Goal: Task Accomplishment & Management: Complete application form

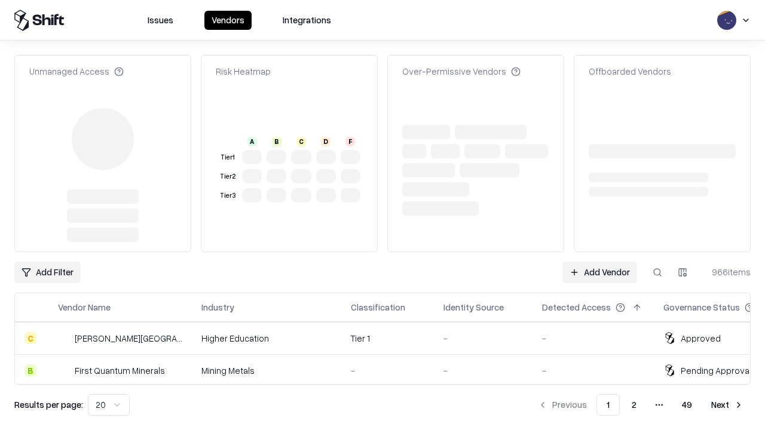
click at [599, 262] on link "Add Vendor" at bounding box center [599, 273] width 75 height 22
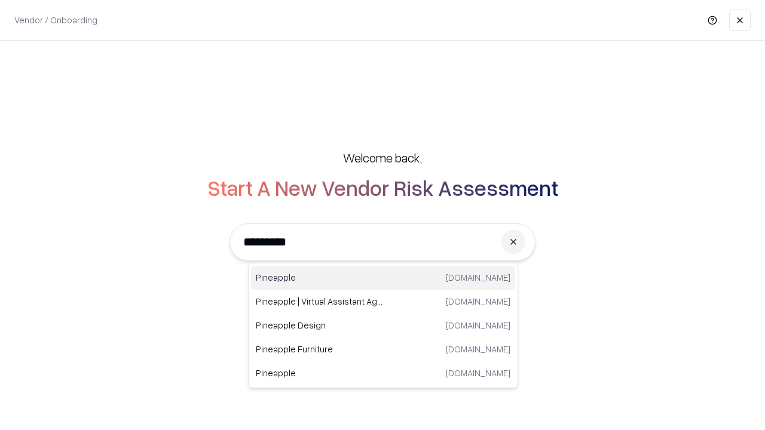
click at [383, 278] on div "Pineapple [DOMAIN_NAME]" at bounding box center [383, 278] width 264 height 24
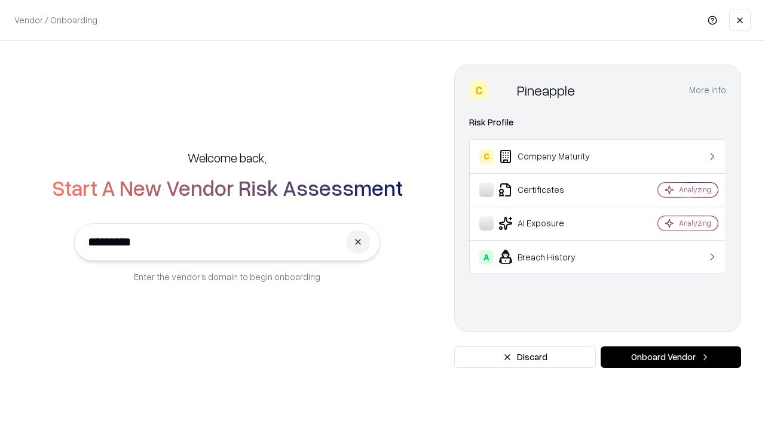
type input "*********"
click at [671, 357] on button "Onboard Vendor" at bounding box center [671, 358] width 140 height 22
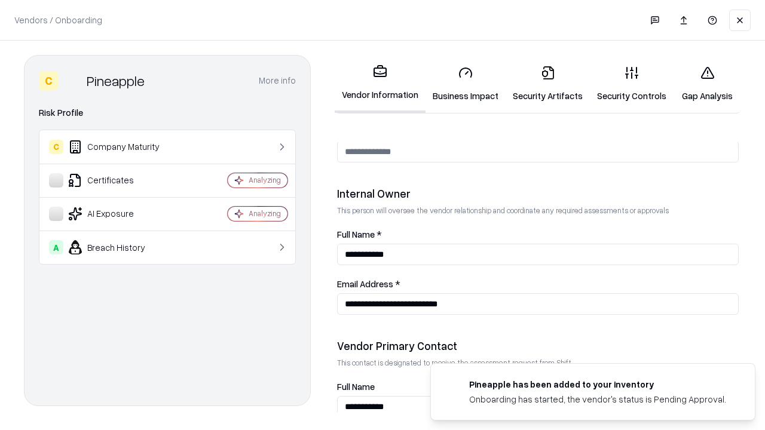
scroll to position [619, 0]
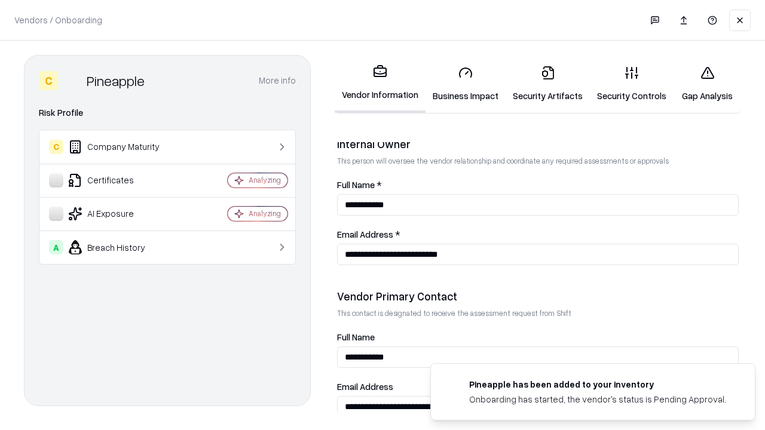
click at [466, 84] on link "Business Impact" at bounding box center [466, 84] width 80 height 56
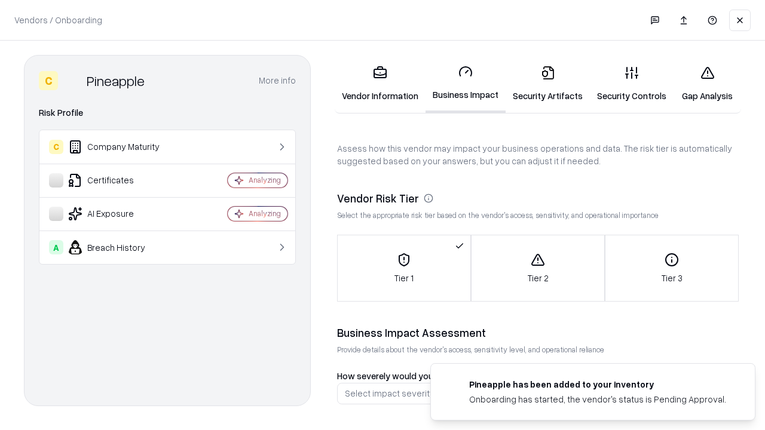
click at [547, 84] on link "Security Artifacts" at bounding box center [548, 84] width 84 height 56
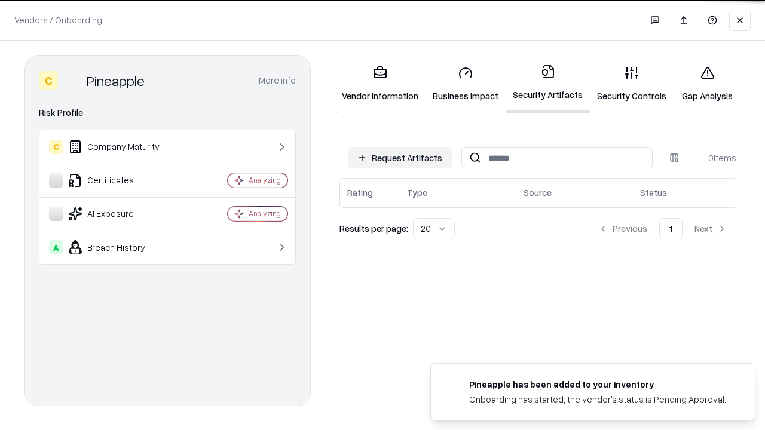
click at [400, 158] on button "Request Artifacts" at bounding box center [400, 158] width 104 height 22
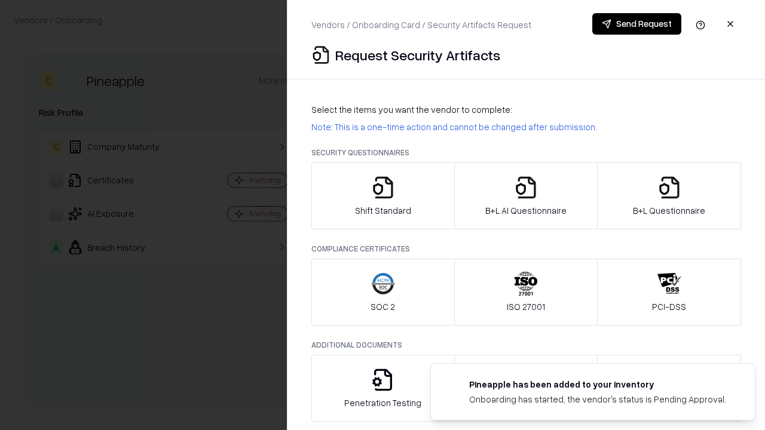
click at [383, 196] on icon "button" at bounding box center [383, 188] width 24 height 24
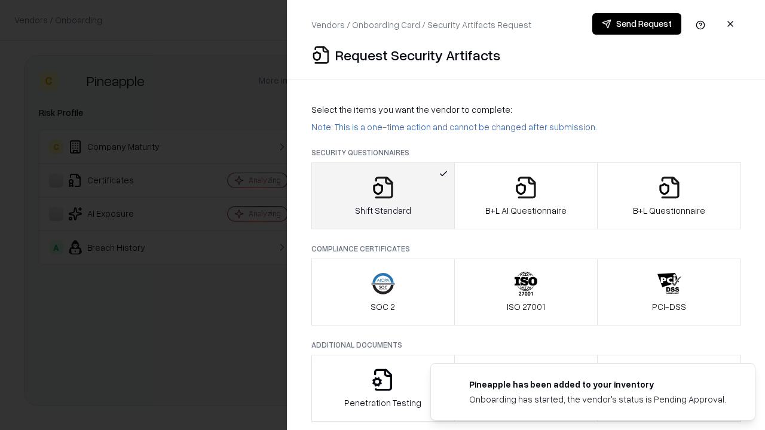
click at [637, 24] on button "Send Request" at bounding box center [636, 24] width 89 height 22
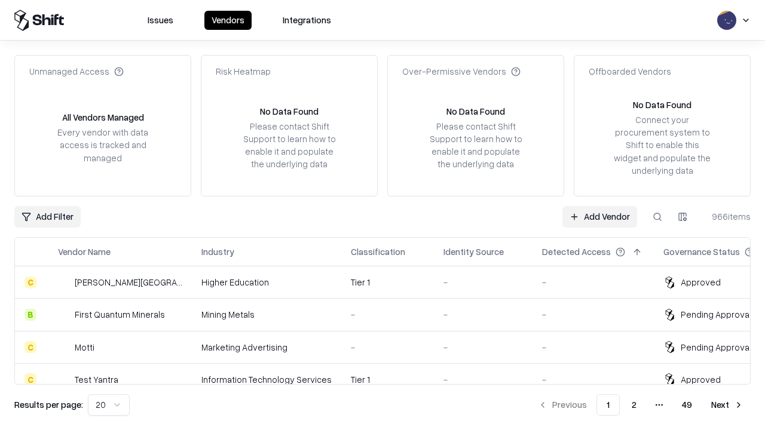
click at [657, 216] on button at bounding box center [658, 217] width 22 height 22
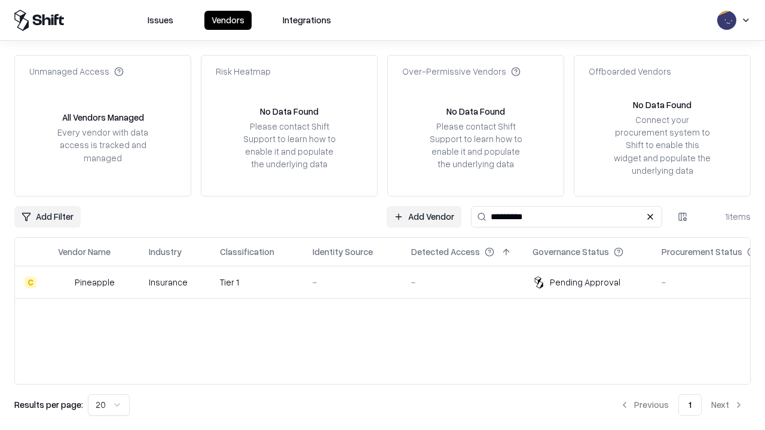
type input "*********"
click at [390, 282] on div "-" at bounding box center [352, 282] width 79 height 13
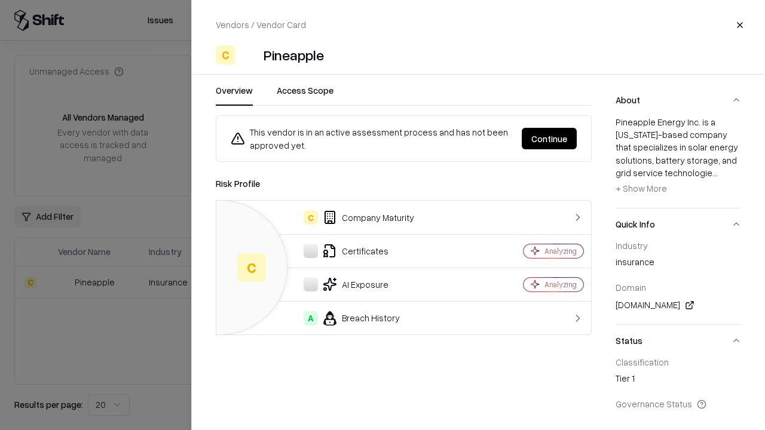
click at [549, 139] on button "Continue" at bounding box center [549, 139] width 55 height 22
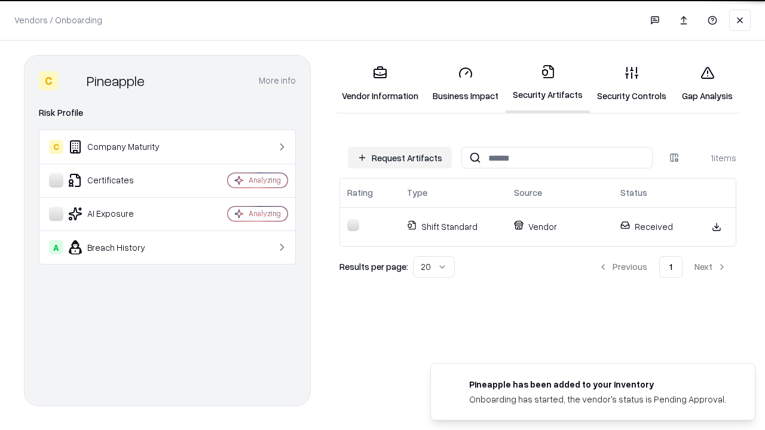
click at [632, 84] on link "Security Controls" at bounding box center [632, 84] width 84 height 56
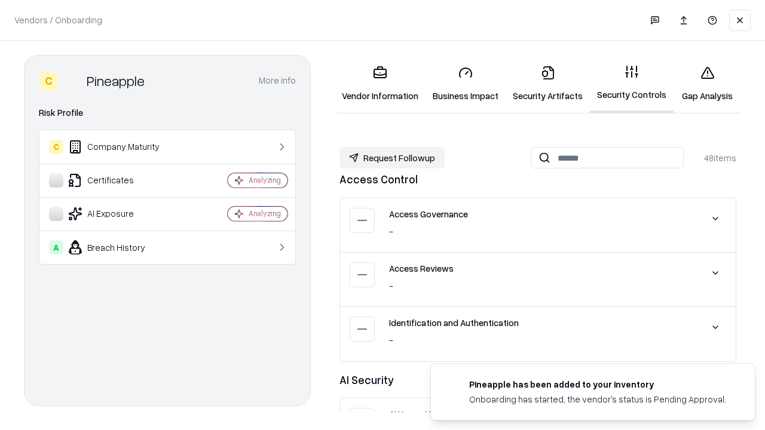
click at [392, 158] on button "Request Followup" at bounding box center [391, 158] width 105 height 22
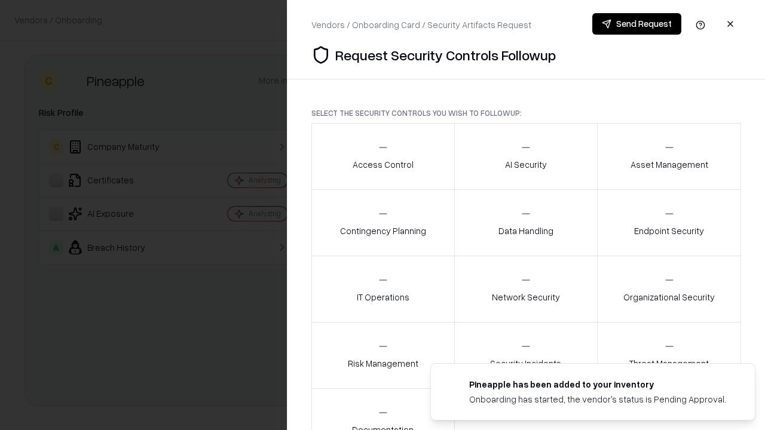
click at [383, 157] on div "Access Control" at bounding box center [383, 156] width 61 height 29
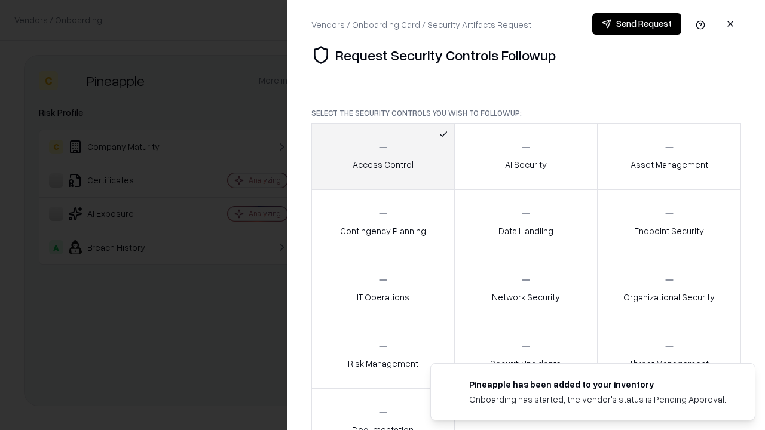
click at [637, 24] on button "Send Request" at bounding box center [636, 24] width 89 height 22
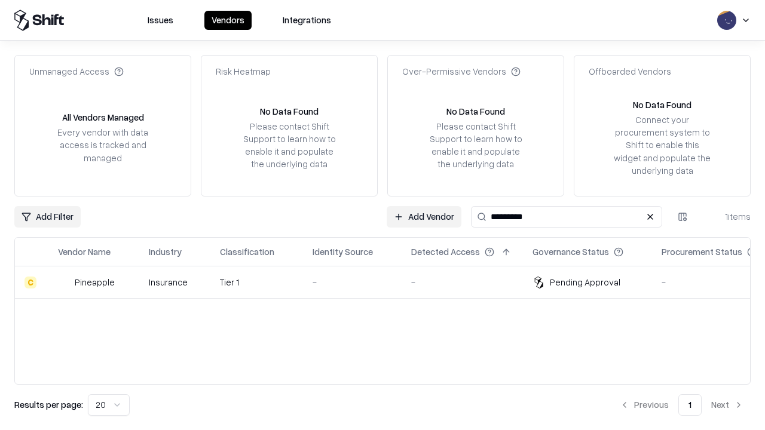
type input "*********"
click at [390, 282] on div "-" at bounding box center [352, 282] width 79 height 13
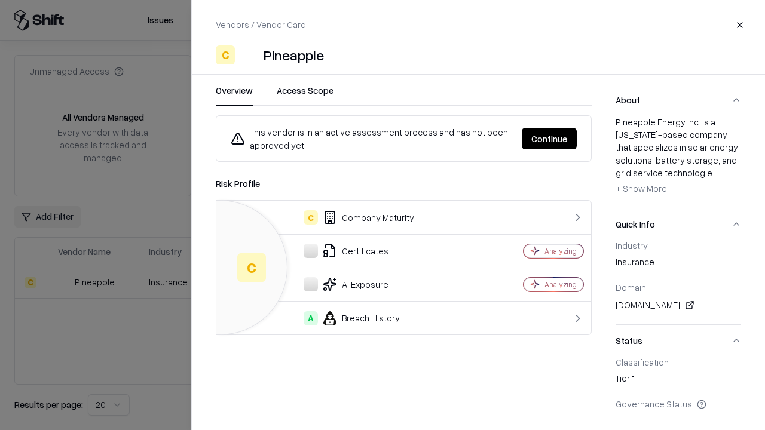
click at [549, 139] on button "Continue" at bounding box center [549, 139] width 55 height 22
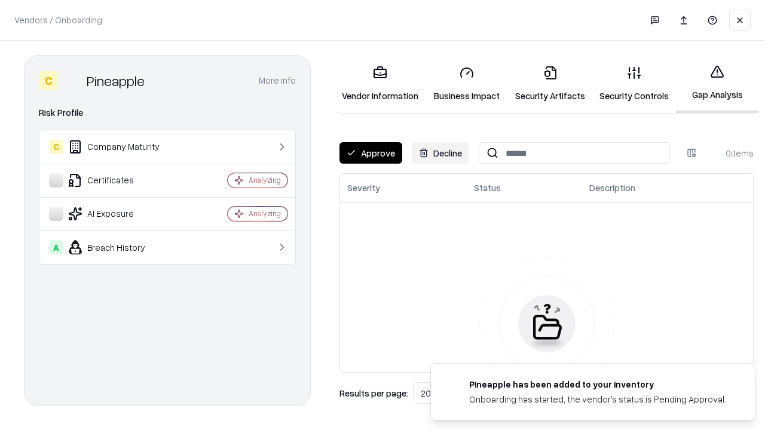
click at [371, 153] on button "Approve" at bounding box center [370, 153] width 63 height 22
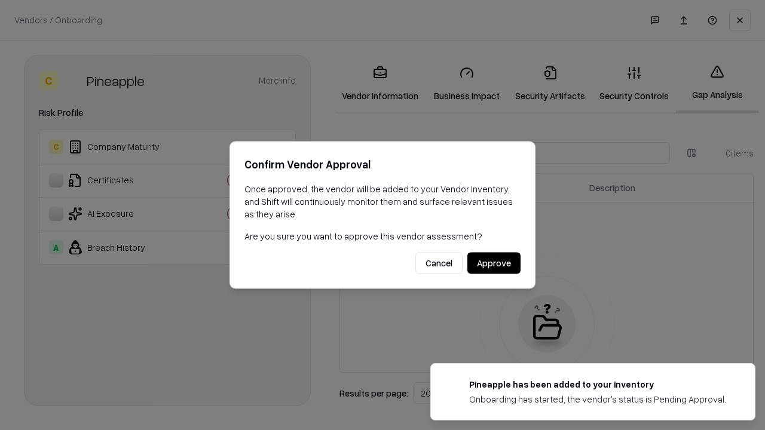
click at [494, 263] on button "Approve" at bounding box center [493, 264] width 53 height 22
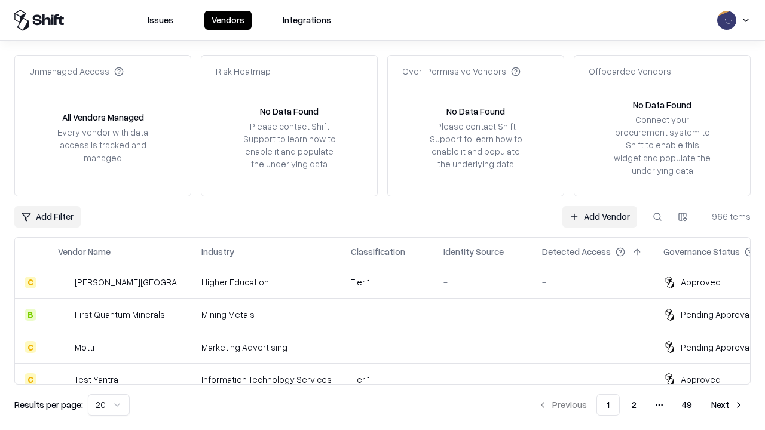
type input "*********"
click at [599, 216] on link "Add Vendor" at bounding box center [599, 217] width 75 height 22
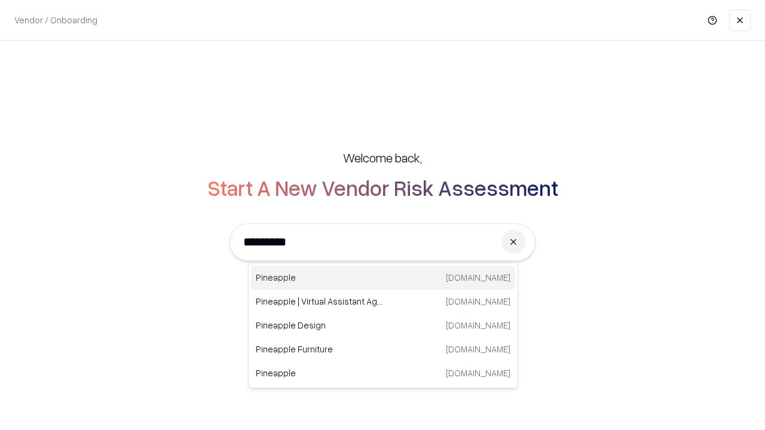
click at [383, 278] on div "Pineapple [DOMAIN_NAME]" at bounding box center [383, 278] width 264 height 24
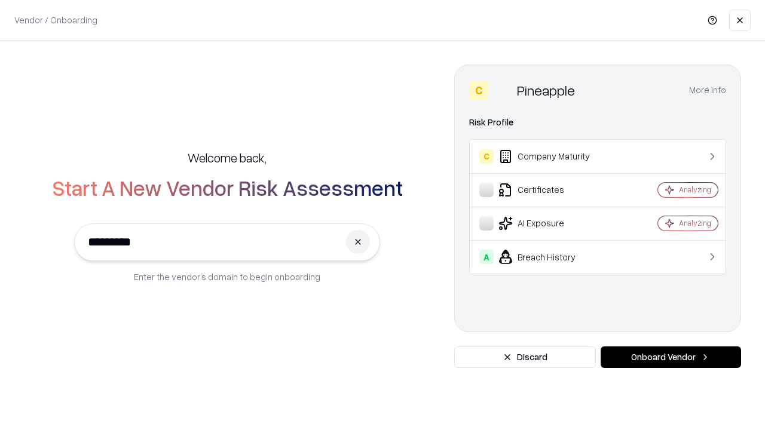
type input "*********"
click at [671, 357] on button "Onboard Vendor" at bounding box center [671, 358] width 140 height 22
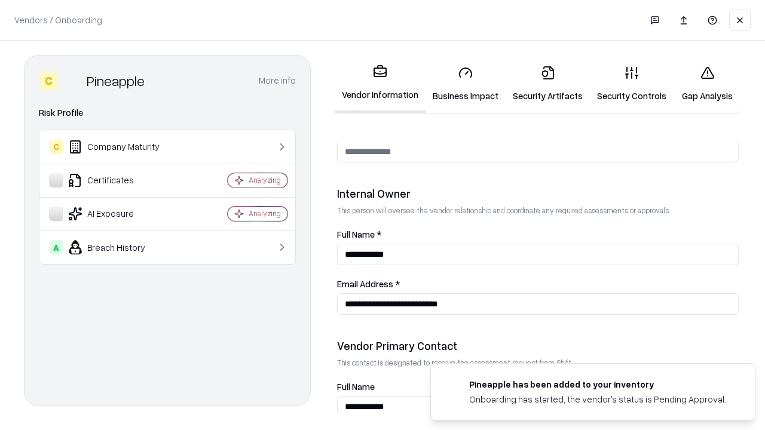
scroll to position [619, 0]
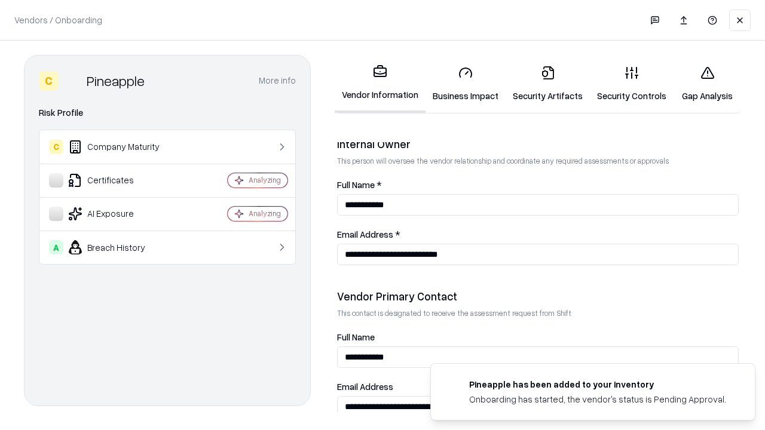
click at [707, 84] on link "Gap Analysis" at bounding box center [708, 84] width 68 height 56
